Goal: Find specific page/section: Find specific page/section

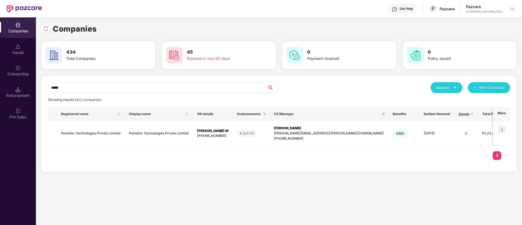
click at [191, 85] on input "*****" at bounding box center [158, 87] width 220 height 11
type input "*"
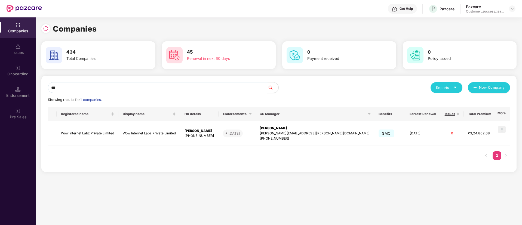
click at [107, 88] on input "***" at bounding box center [158, 87] width 220 height 11
type input "*"
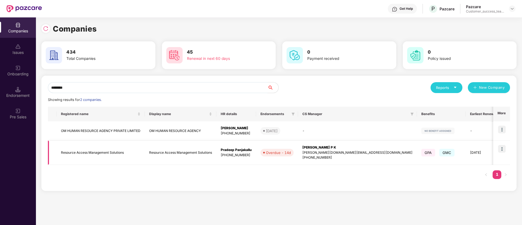
type input "********"
click at [500, 150] on img at bounding box center [502, 149] width 8 height 8
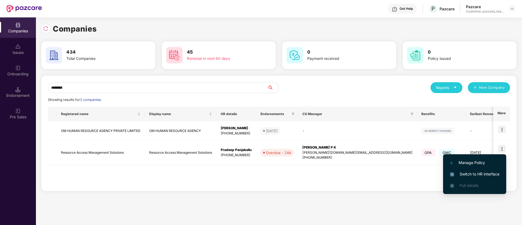
click at [492, 173] on span "Switch to HR interface" at bounding box center [475, 174] width 50 height 6
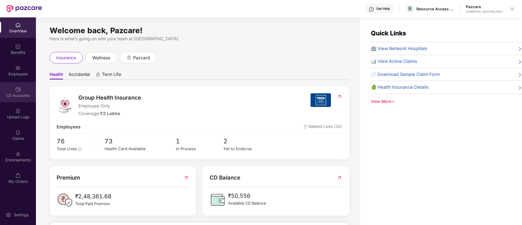
click at [18, 100] on div "CD Accounts" at bounding box center [18, 92] width 36 height 20
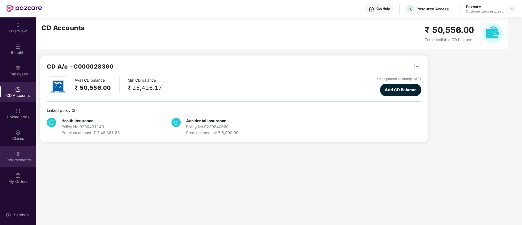
click at [23, 158] on div "Endorsements" at bounding box center [18, 159] width 36 height 5
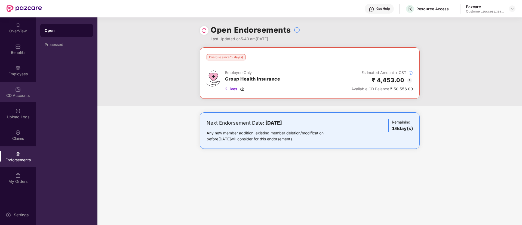
click at [23, 97] on div "CD Accounts" at bounding box center [18, 95] width 36 height 5
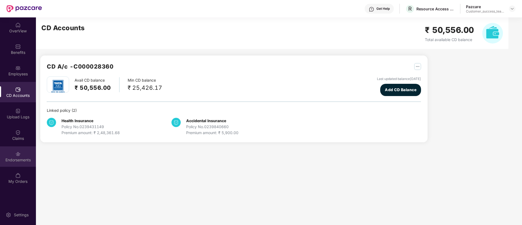
click at [20, 154] on img at bounding box center [17, 153] width 5 height 5
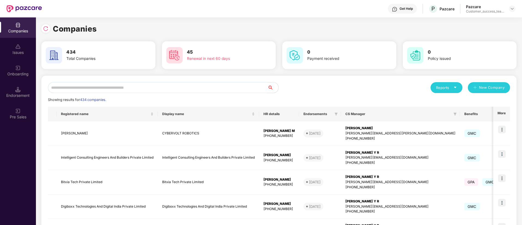
click at [130, 87] on input "text" at bounding box center [158, 87] width 220 height 11
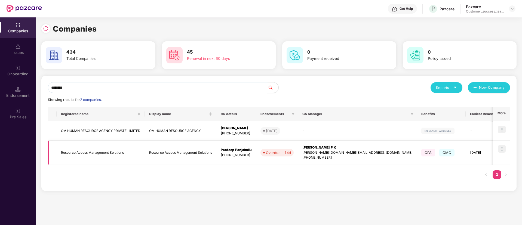
type input "********"
click at [499, 154] on td at bounding box center [501, 153] width 17 height 25
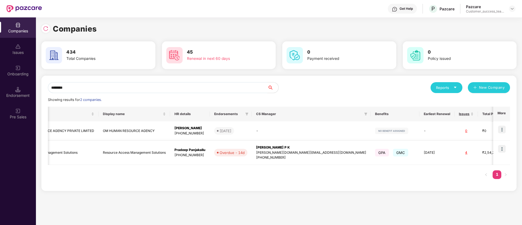
scroll to position [0, 65]
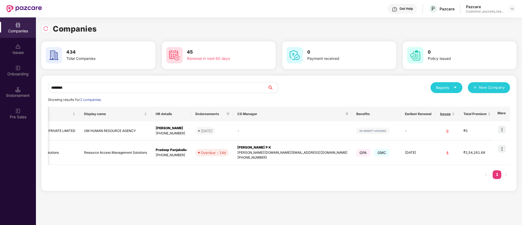
click at [500, 146] on img at bounding box center [502, 149] width 8 height 8
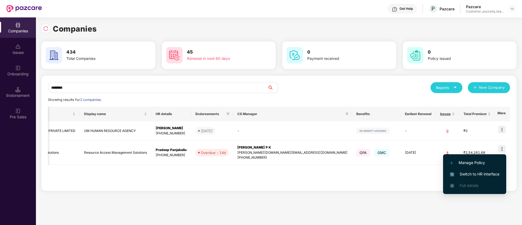
click at [484, 173] on span "Switch to HR interface" at bounding box center [475, 174] width 50 height 6
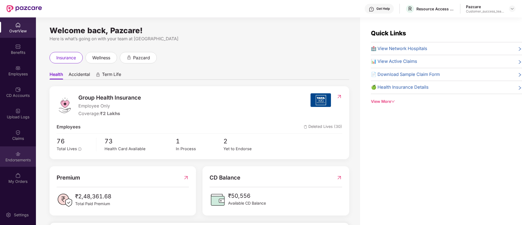
click at [20, 161] on div "Endorsements" at bounding box center [18, 159] width 36 height 5
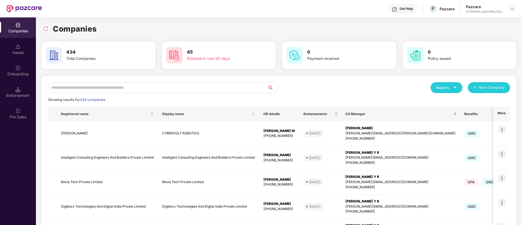
scroll to position [0, 1]
click at [181, 87] on input "text" at bounding box center [158, 87] width 220 height 11
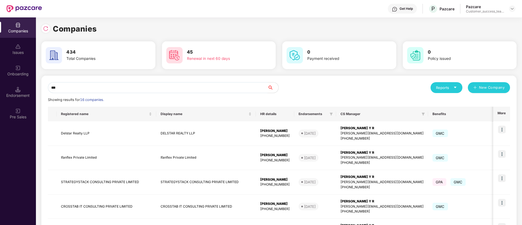
type input "****"
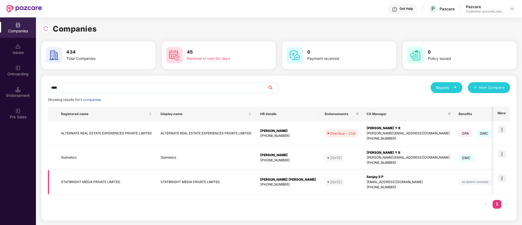
click at [169, 184] on td "STATBRIGHT MEDIA PRIVATE LIMITED" at bounding box center [206, 182] width 100 height 25
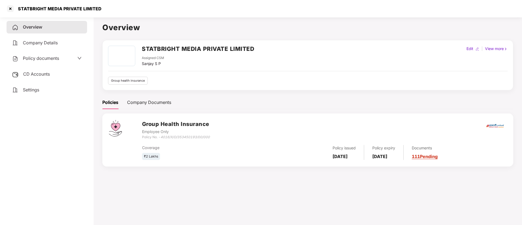
click at [50, 58] on span "Policy documents" at bounding box center [41, 58] width 36 height 5
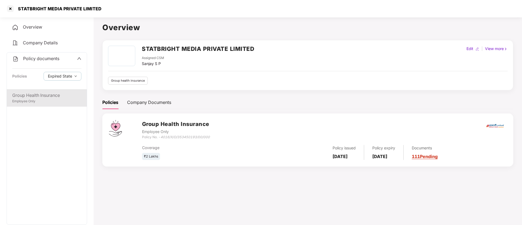
click at [55, 103] on div "Employee Only" at bounding box center [46, 101] width 69 height 5
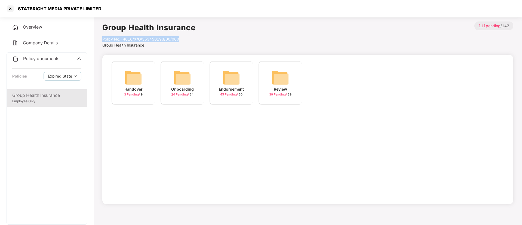
drag, startPoint x: 183, startPoint y: 38, endPoint x: 101, endPoint y: 38, distance: 82.0
click at [101, 38] on main "Group Health Insurance Policy No.- 4016/X/O/353450193/00/000 Group Health Insur…" at bounding box center [308, 127] width 429 height 225
copy div "Policy No.- 4016/X/O/353450193/00/000"
click at [74, 60] on div "Policy documents" at bounding box center [46, 58] width 69 height 7
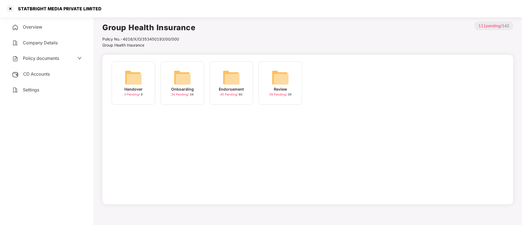
click at [72, 75] on div "CD Accounts" at bounding box center [47, 74] width 81 height 13
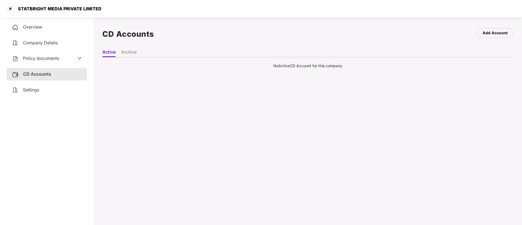
click at [134, 52] on li "Archive" at bounding box center [129, 53] width 16 height 8
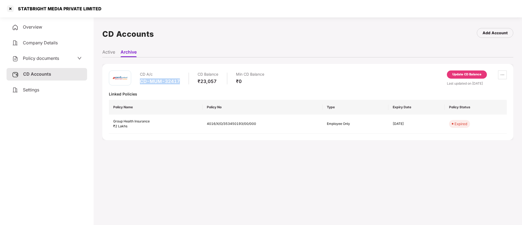
drag, startPoint x: 158, startPoint y: 81, endPoint x: 138, endPoint y: 80, distance: 20.2
click at [138, 80] on div "CD A/c CD-MUM-32417 CD Balance ₹23,057 Min CD Balance ₹0" at bounding box center [186, 79] width 155 height 16
copy div "CD-MUM-32417"
click at [10, 10] on div at bounding box center [10, 8] width 9 height 9
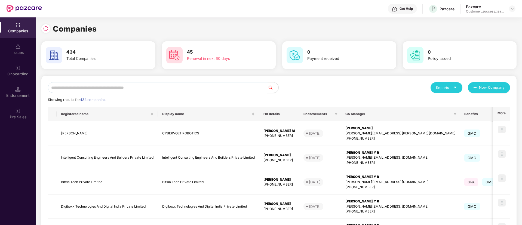
click at [141, 90] on input "text" at bounding box center [158, 87] width 220 height 11
paste input "*******"
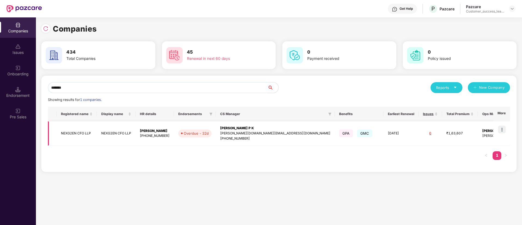
type input "*******"
click at [501, 127] on img at bounding box center [502, 130] width 8 height 8
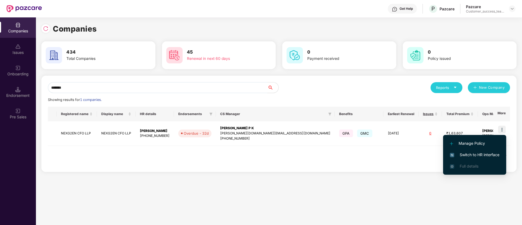
click at [491, 157] on span "Switch to HR interface" at bounding box center [475, 155] width 50 height 6
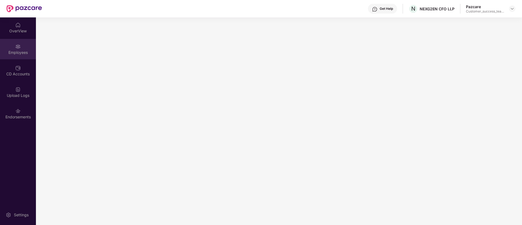
click at [17, 52] on div "Employees" at bounding box center [18, 52] width 36 height 5
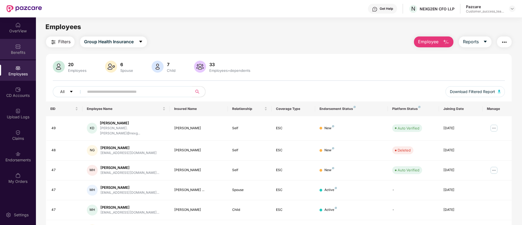
click at [17, 51] on div "Benefits" at bounding box center [18, 52] width 36 height 5
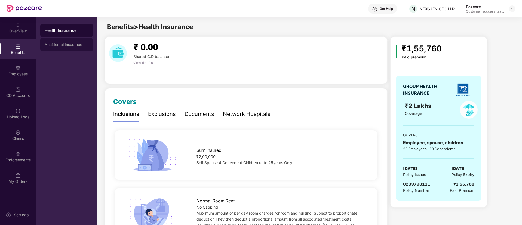
click at [74, 46] on div "Accidental Insurance" at bounding box center [67, 44] width 44 height 4
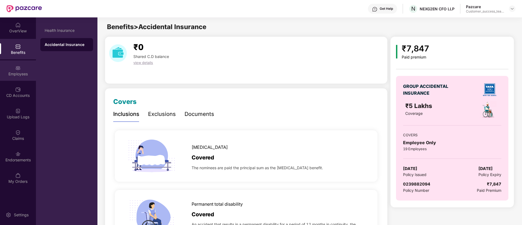
click at [28, 74] on div "Employees" at bounding box center [18, 73] width 36 height 5
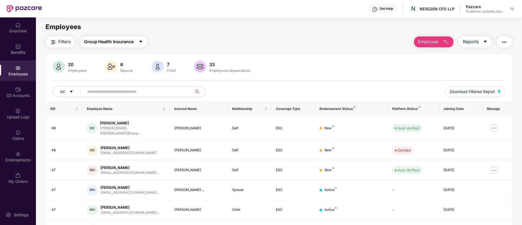
click at [139, 45] on button "Group Health Insurance" at bounding box center [113, 41] width 67 height 11
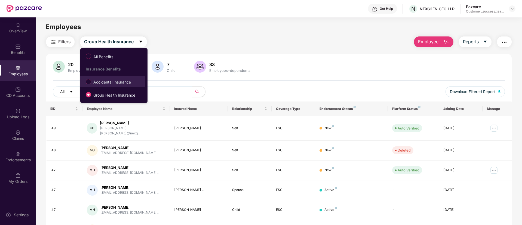
click at [136, 85] on span "Accidental Insurance" at bounding box center [112, 81] width 59 height 9
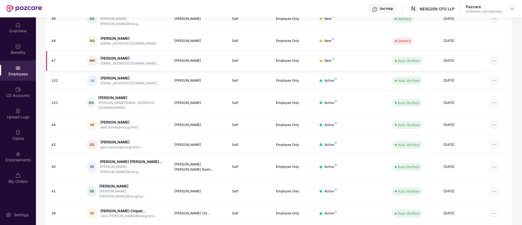
scroll to position [28, 0]
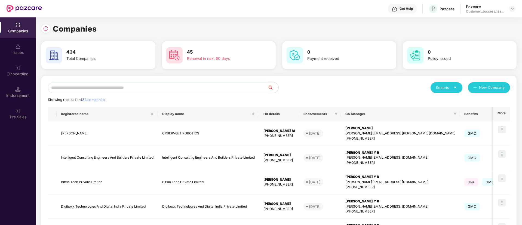
click at [155, 90] on input "text" at bounding box center [158, 87] width 220 height 11
paste input "********"
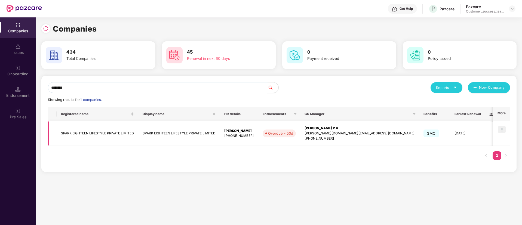
type input "********"
click at [503, 126] on img at bounding box center [502, 130] width 8 height 8
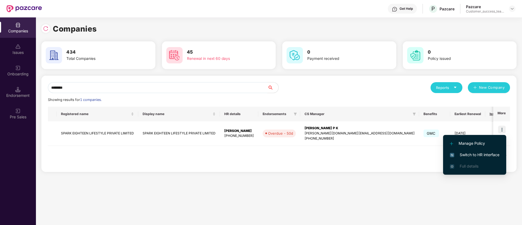
click at [496, 155] on span "Switch to HR interface" at bounding box center [475, 155] width 50 height 6
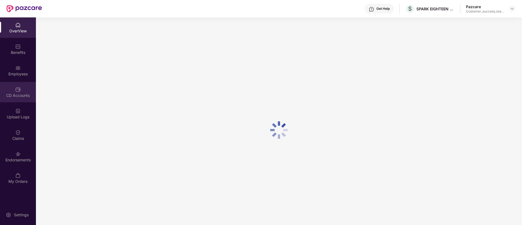
click at [17, 92] on div "CD Accounts" at bounding box center [18, 92] width 36 height 20
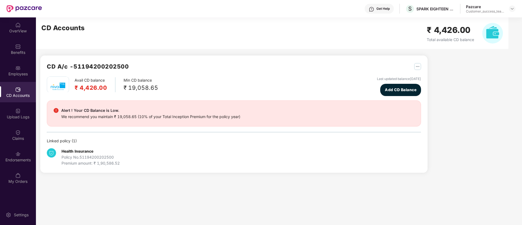
click at [19, 77] on div "Employees" at bounding box center [18, 70] width 36 height 20
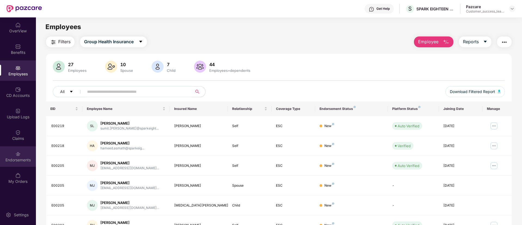
click at [19, 155] on img at bounding box center [17, 153] width 5 height 5
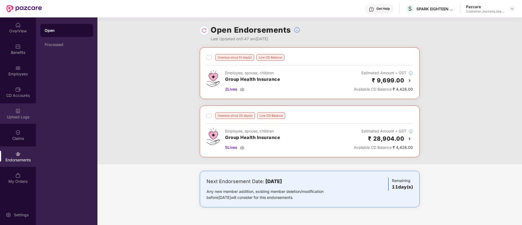
click at [20, 113] on img at bounding box center [17, 110] width 5 height 5
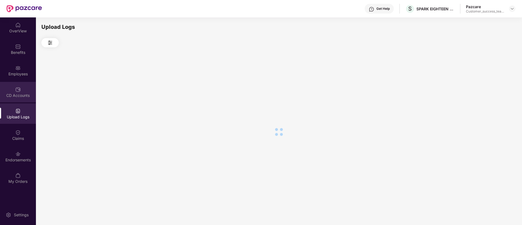
click at [20, 95] on div "CD Accounts" at bounding box center [18, 95] width 36 height 5
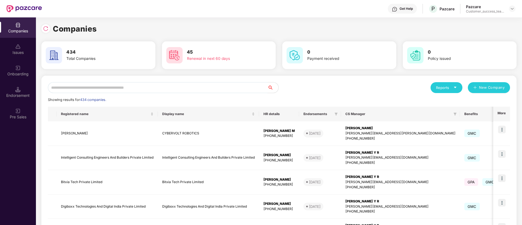
click at [193, 91] on input "text" at bounding box center [158, 87] width 220 height 11
paste input "********"
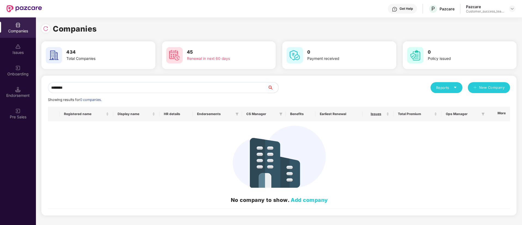
type input "********"
